Goal: Information Seeking & Learning: Learn about a topic

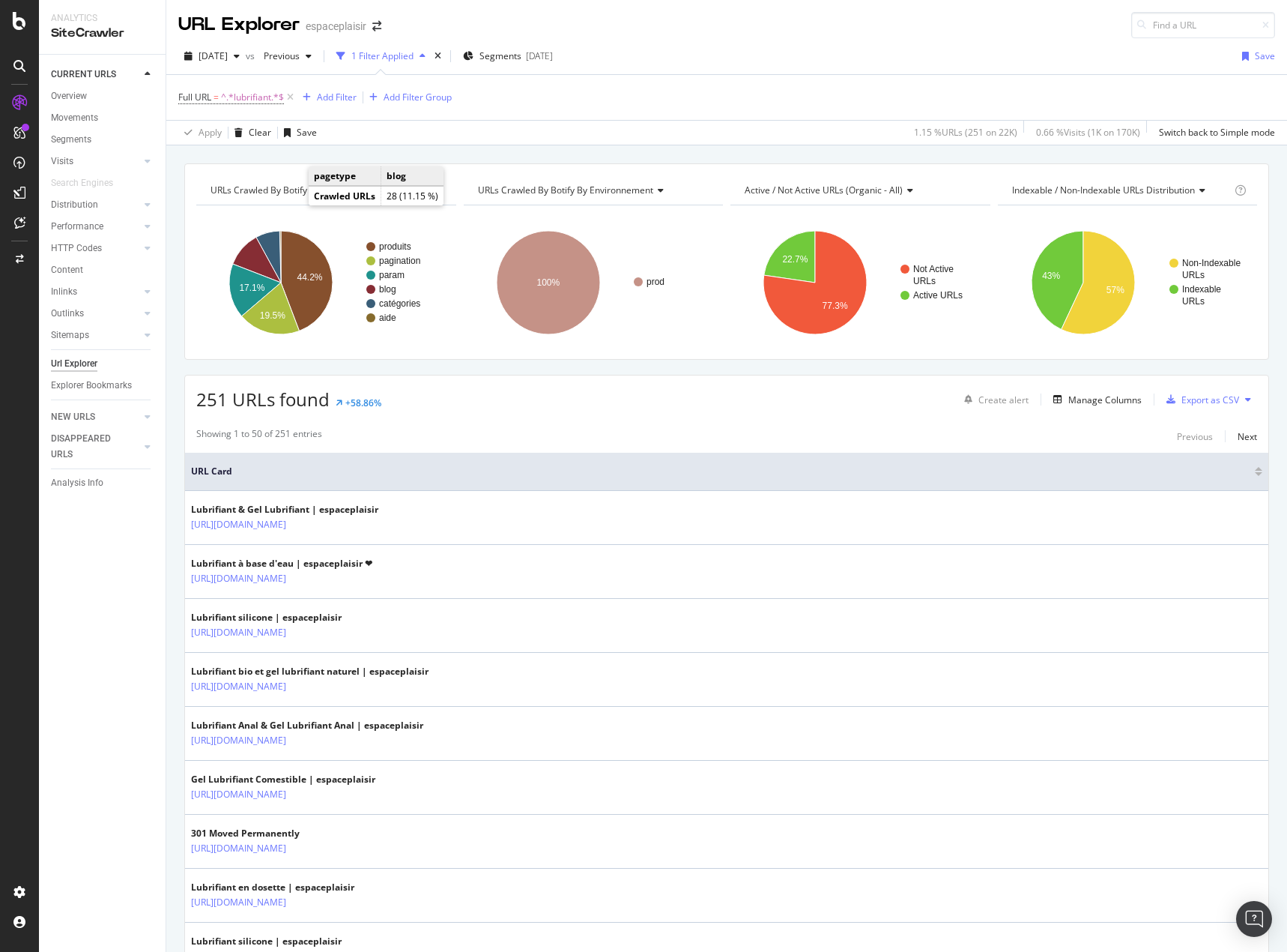
scroll to position [75, 0]
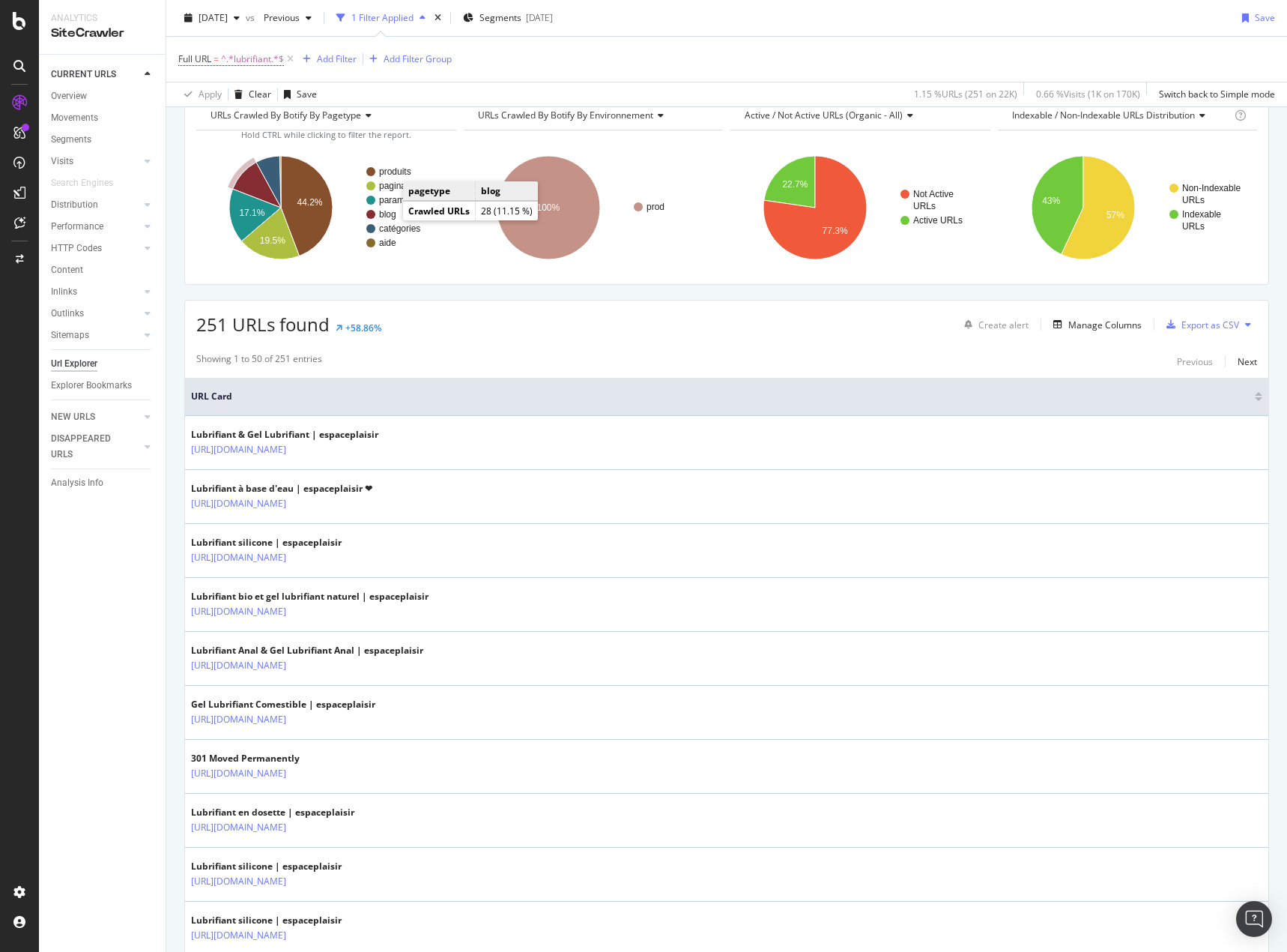
click at [387, 214] on text "blog" at bounding box center [388, 214] width 17 height 11
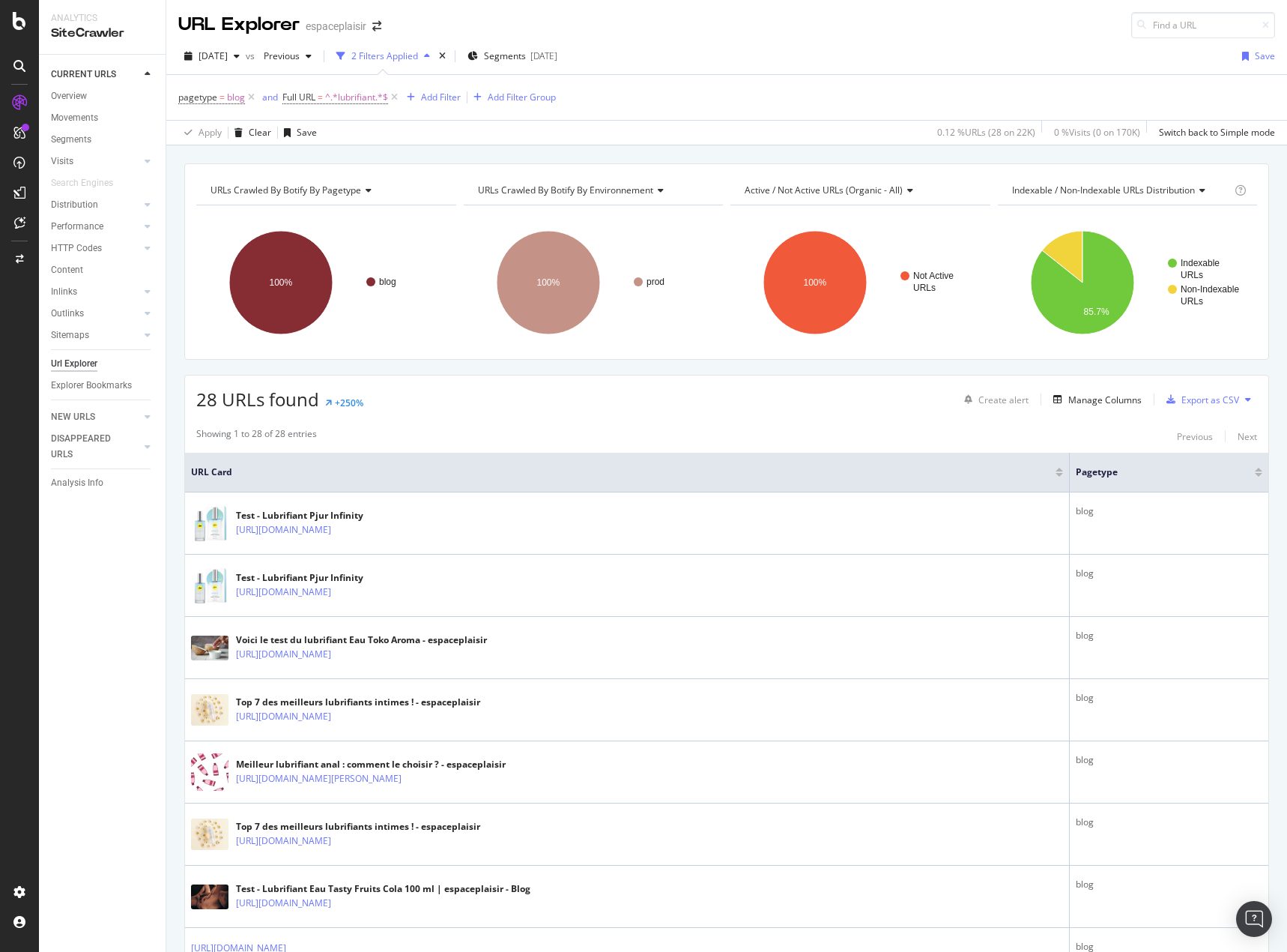
drag, startPoint x: 113, startPoint y: 621, endPoint x: 146, endPoint y: 625, distance: 33.2
click at [113, 621] on div "CURRENT URLS Overview Movements Segments Visits Analysis Orphan URLs Search Eng…" at bounding box center [102, 503] width 127 height 897
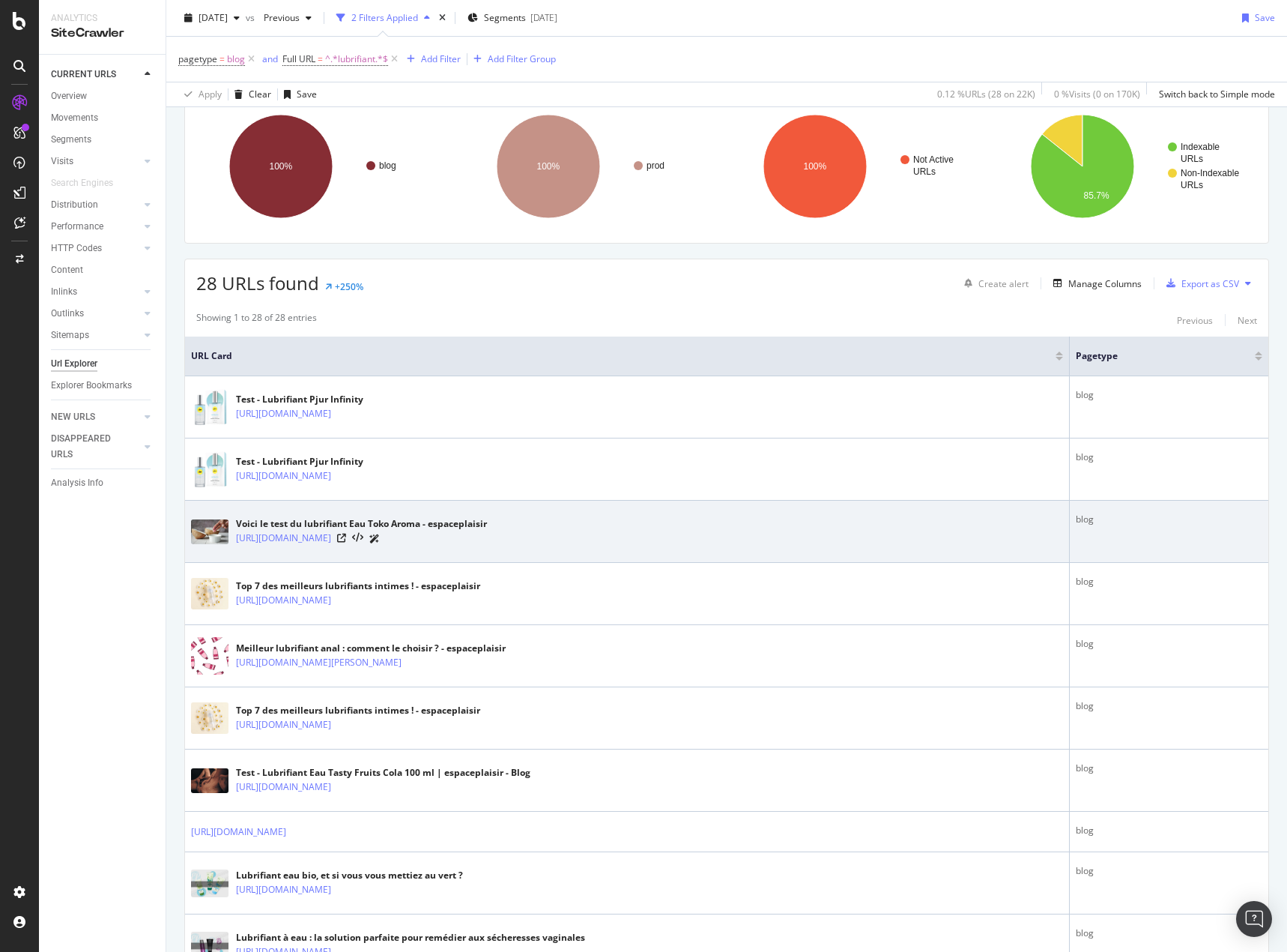
scroll to position [150, 0]
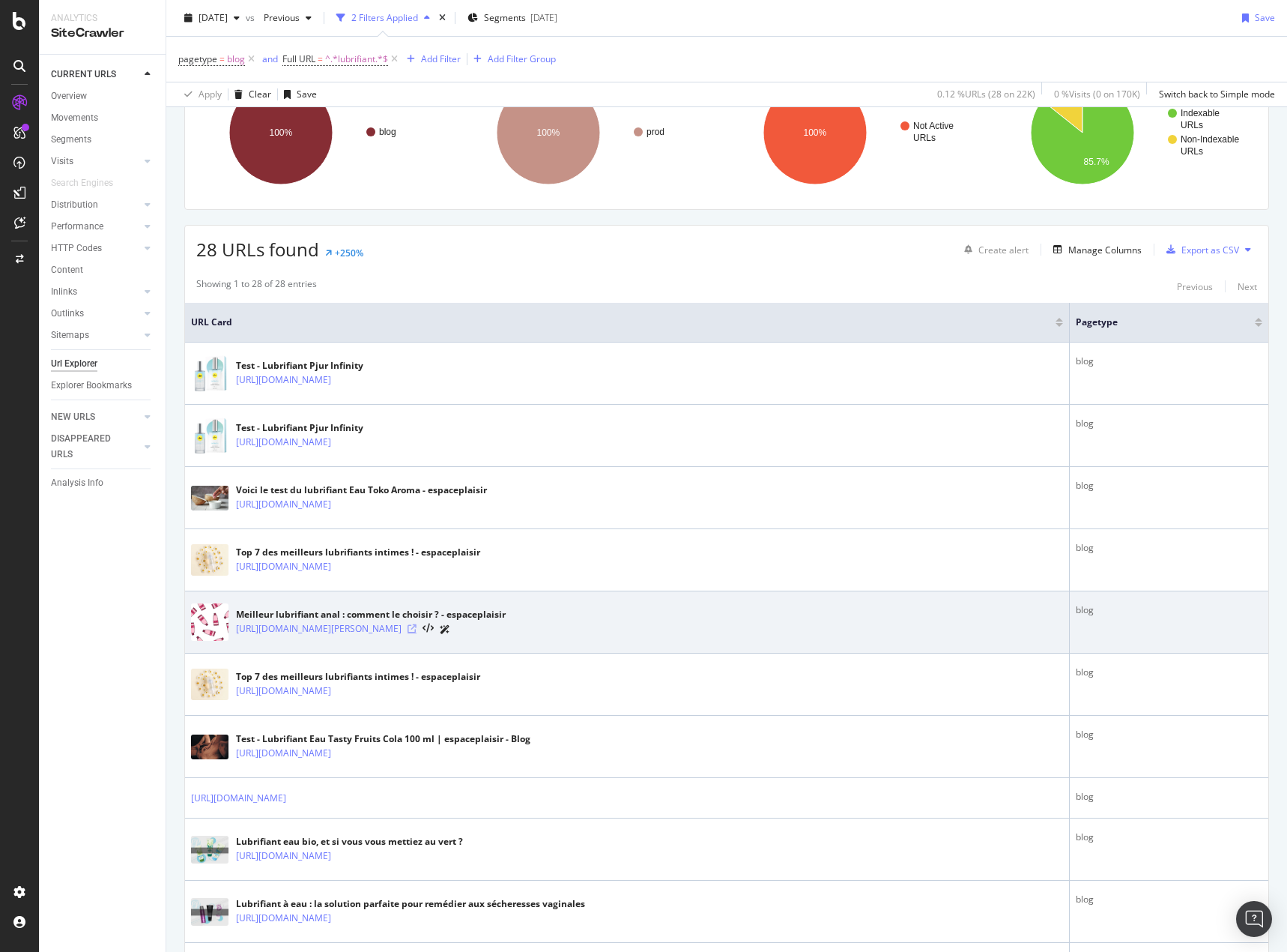
click at [417, 626] on icon at bounding box center [412, 629] width 9 height 9
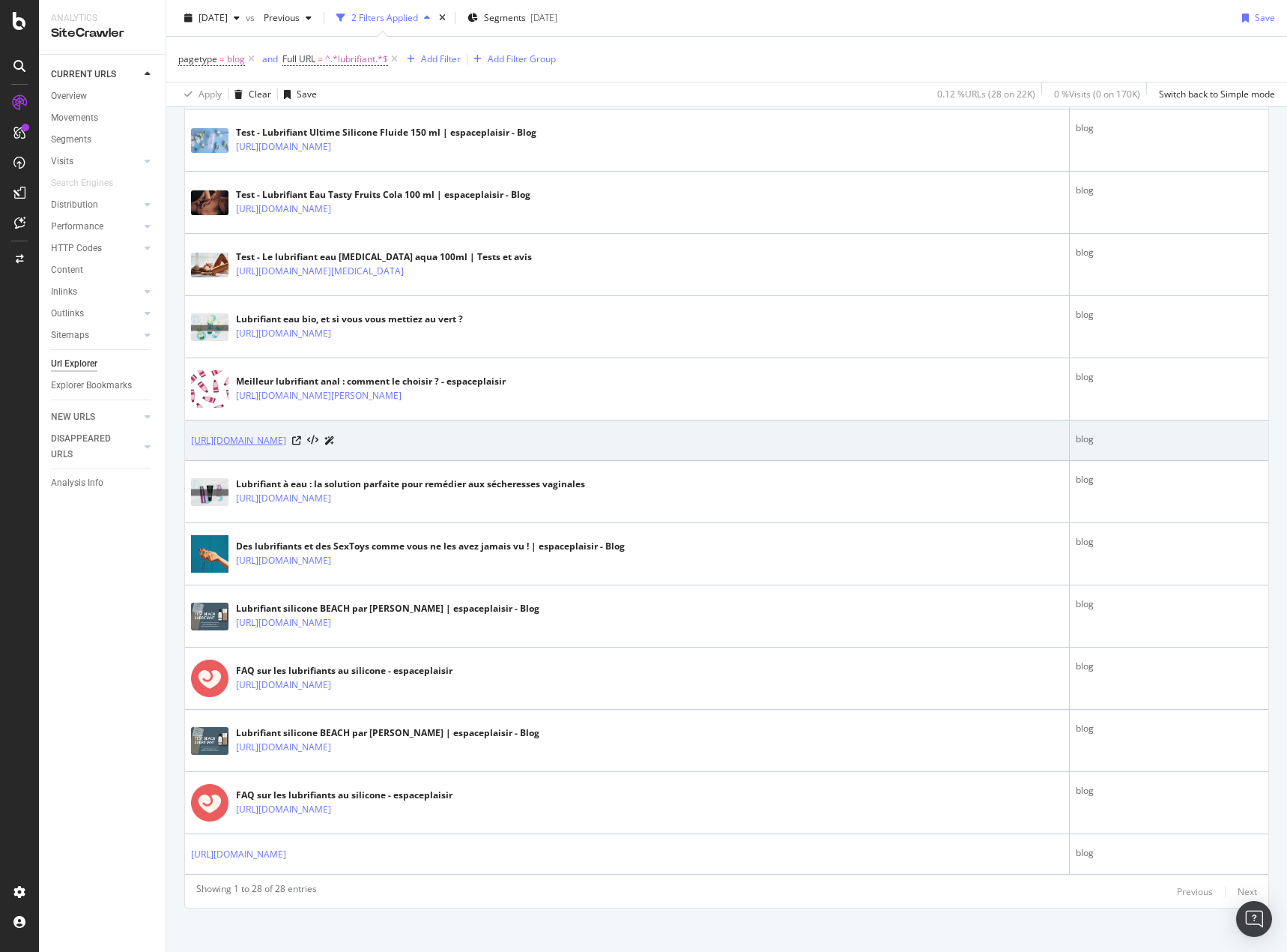
scroll to position [1281, 0]
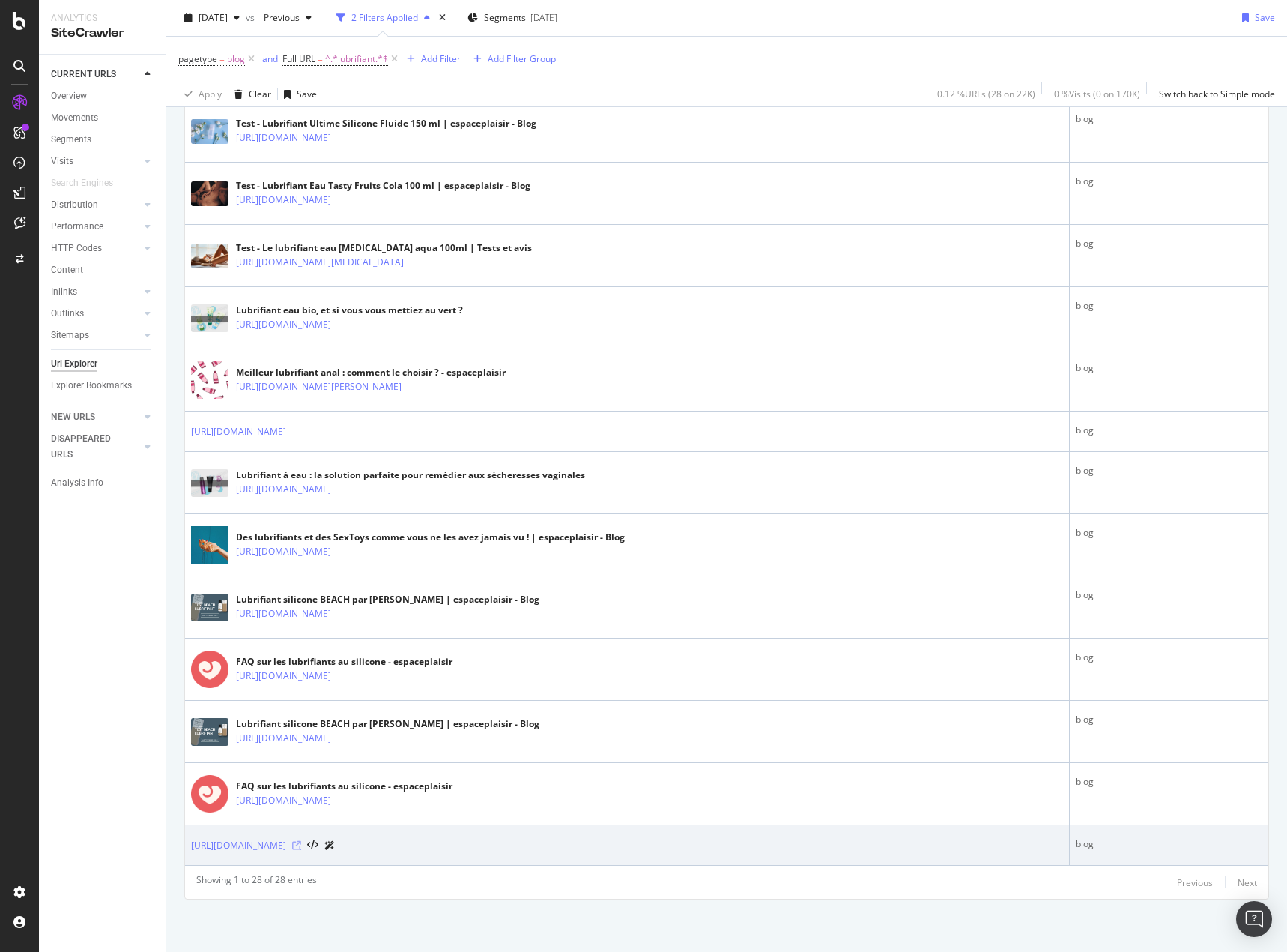
click at [301, 841] on icon at bounding box center [297, 845] width 9 height 9
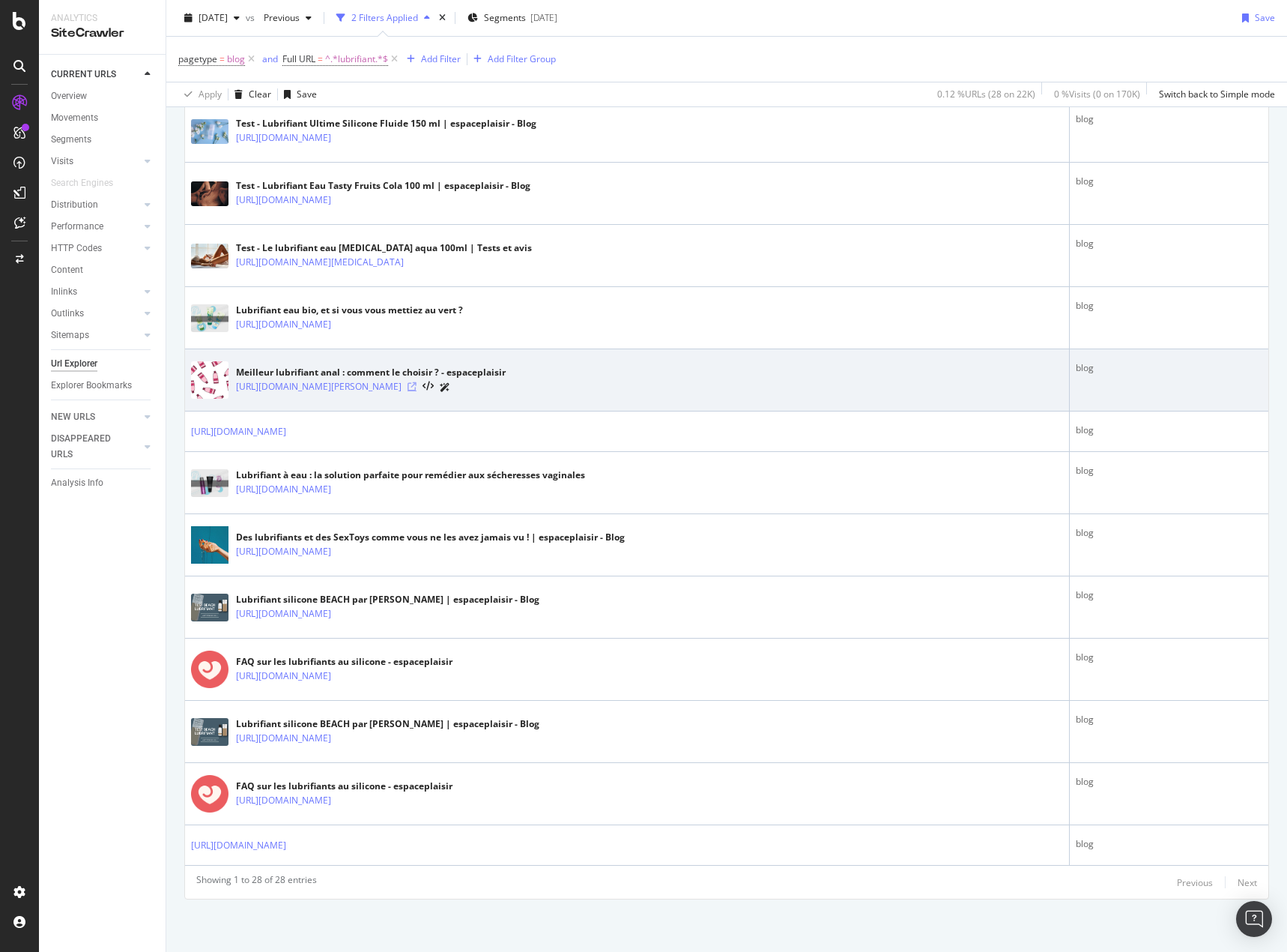
click at [417, 385] on icon at bounding box center [412, 387] width 9 height 9
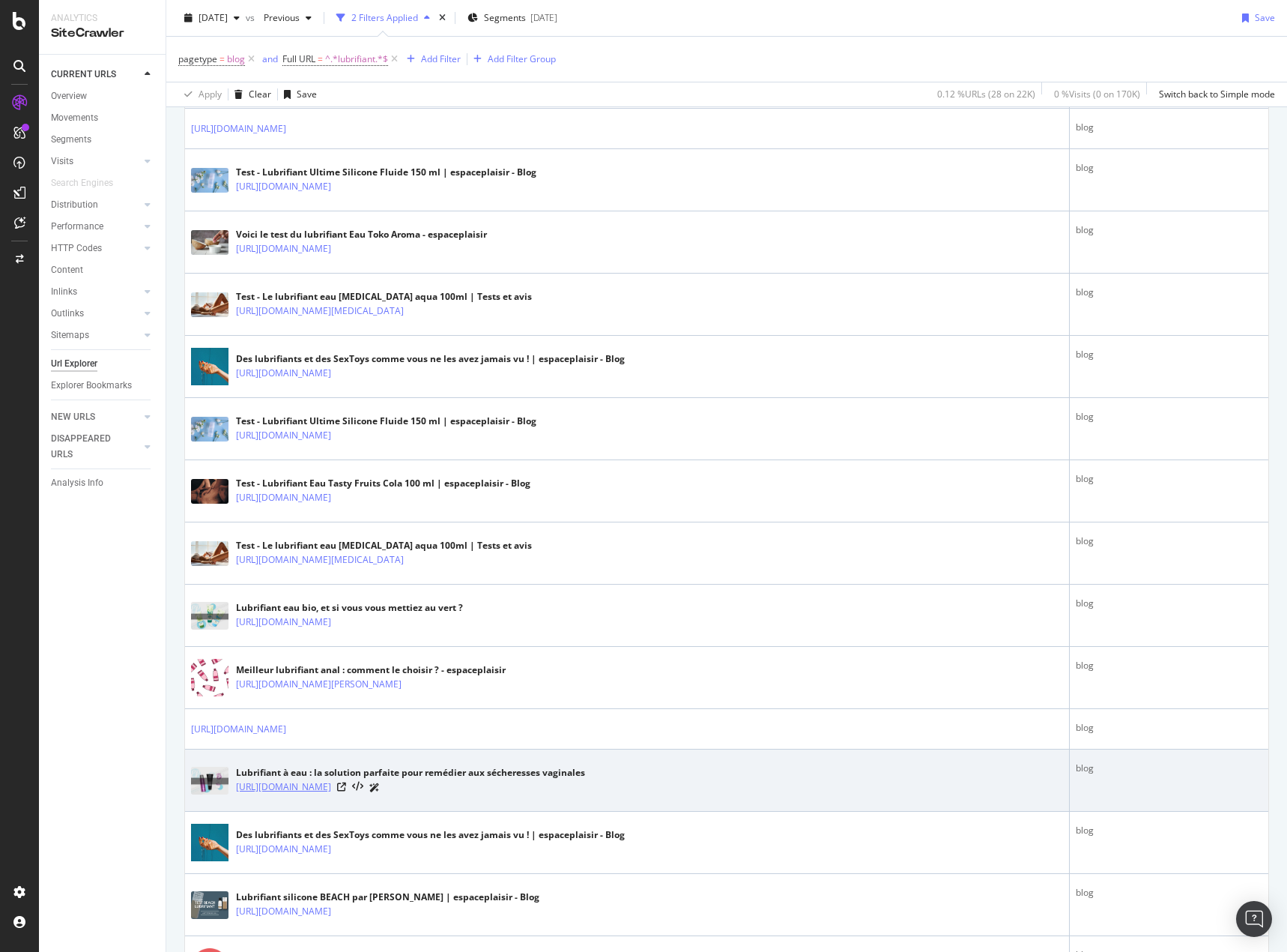
scroll to position [981, 0]
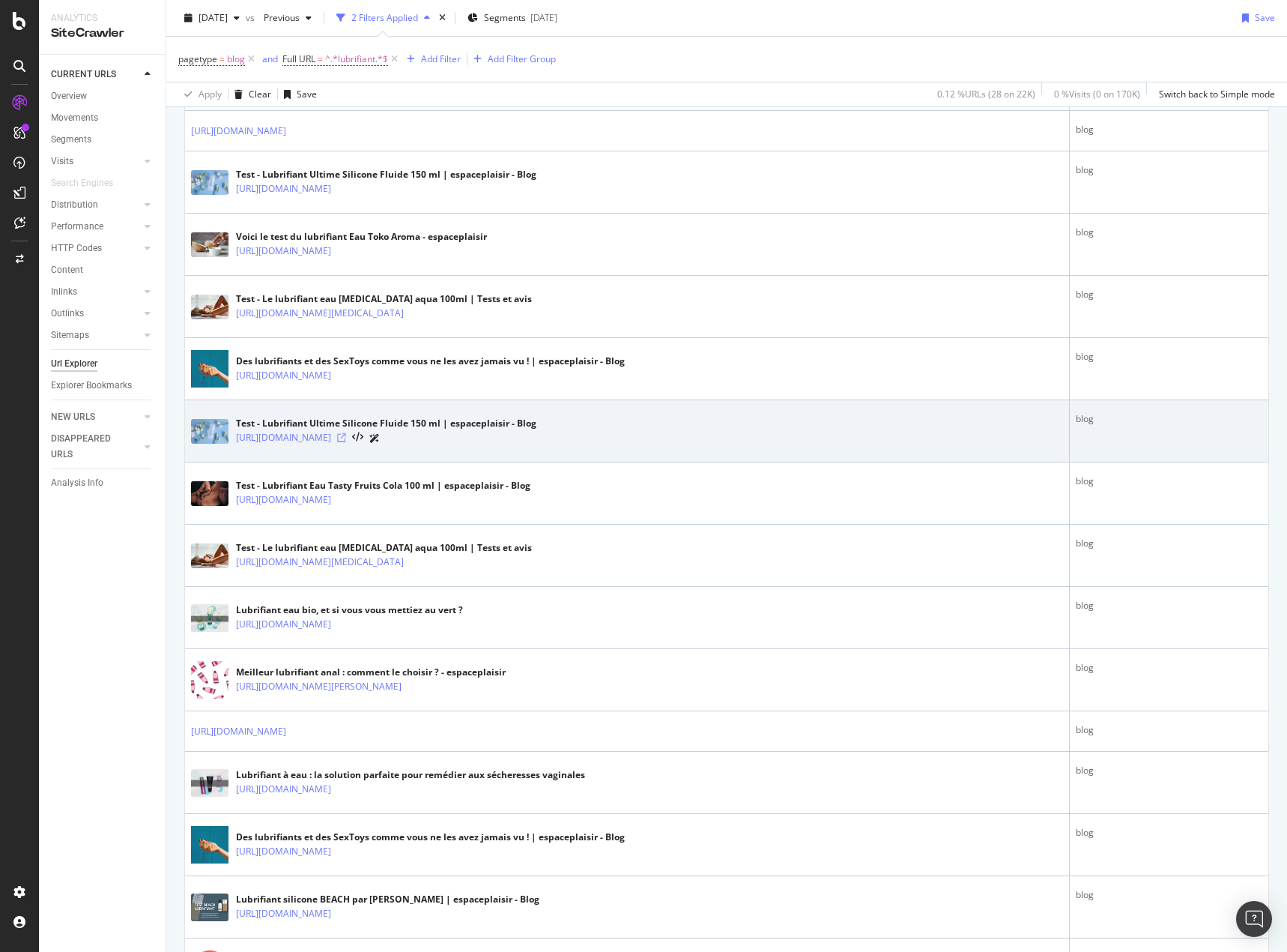
click at [346, 434] on icon at bounding box center [342, 437] width 9 height 9
